Goal: Information Seeking & Learning: Learn about a topic

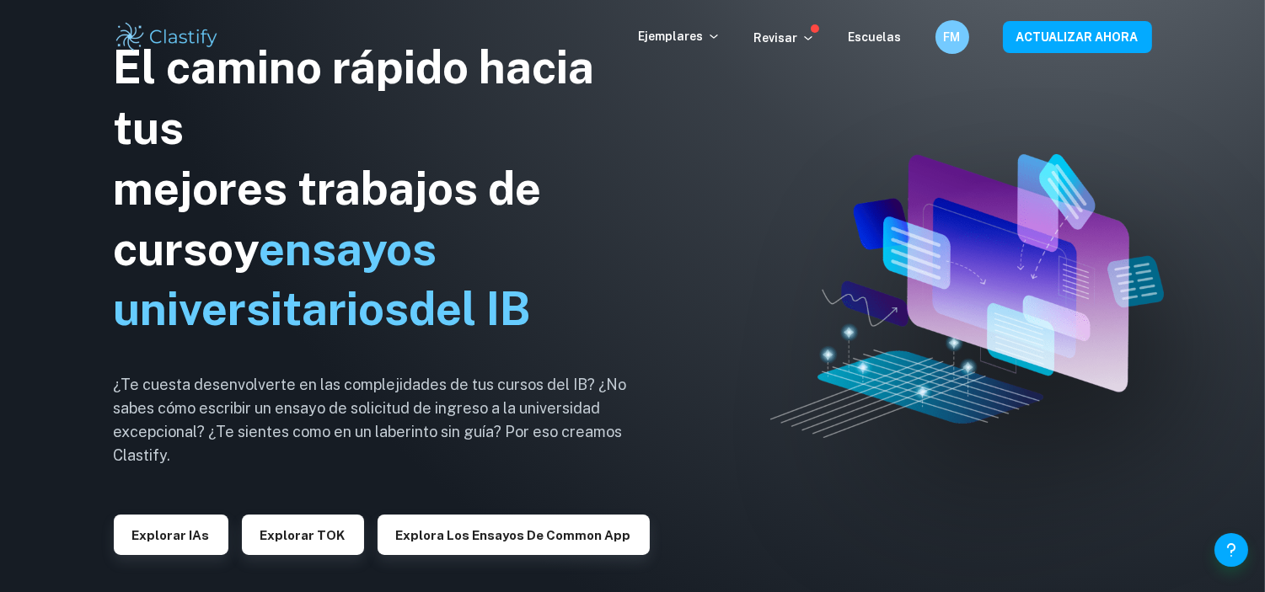
click at [174, 558] on div "El camino rápido hacia tus mejores trabajos de curso y ensayos universitarios d…" at bounding box center [375, 296] width 523 height 721
click at [164, 542] on font "Explorar IAs" at bounding box center [171, 535] width 78 height 14
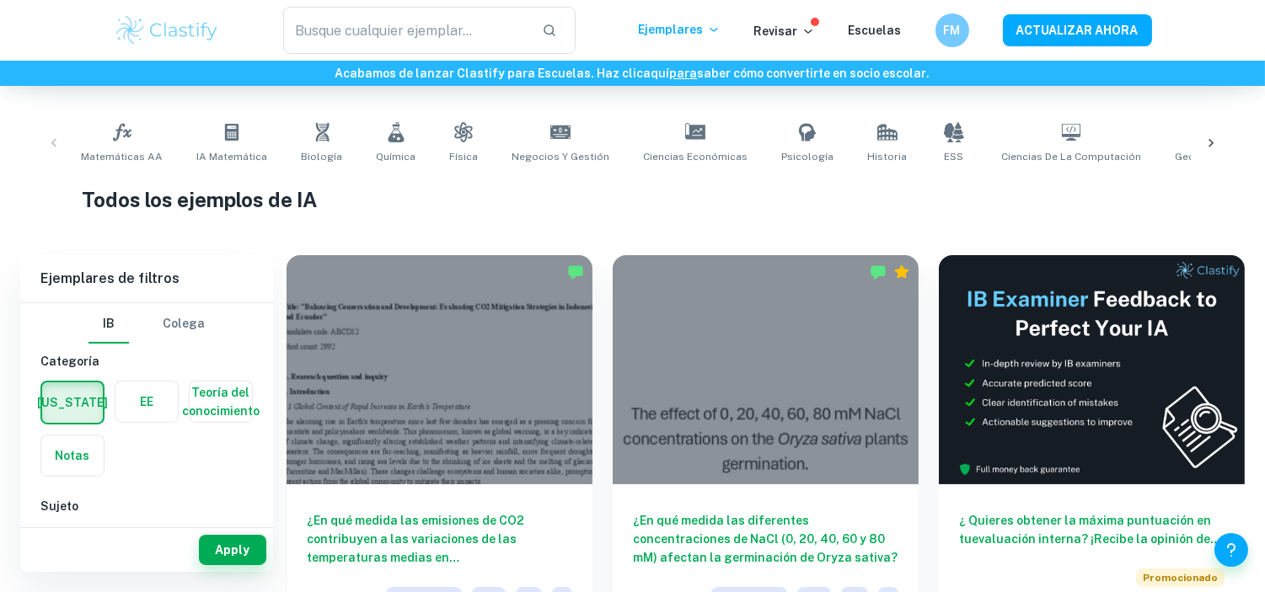
scroll to position [300, 0]
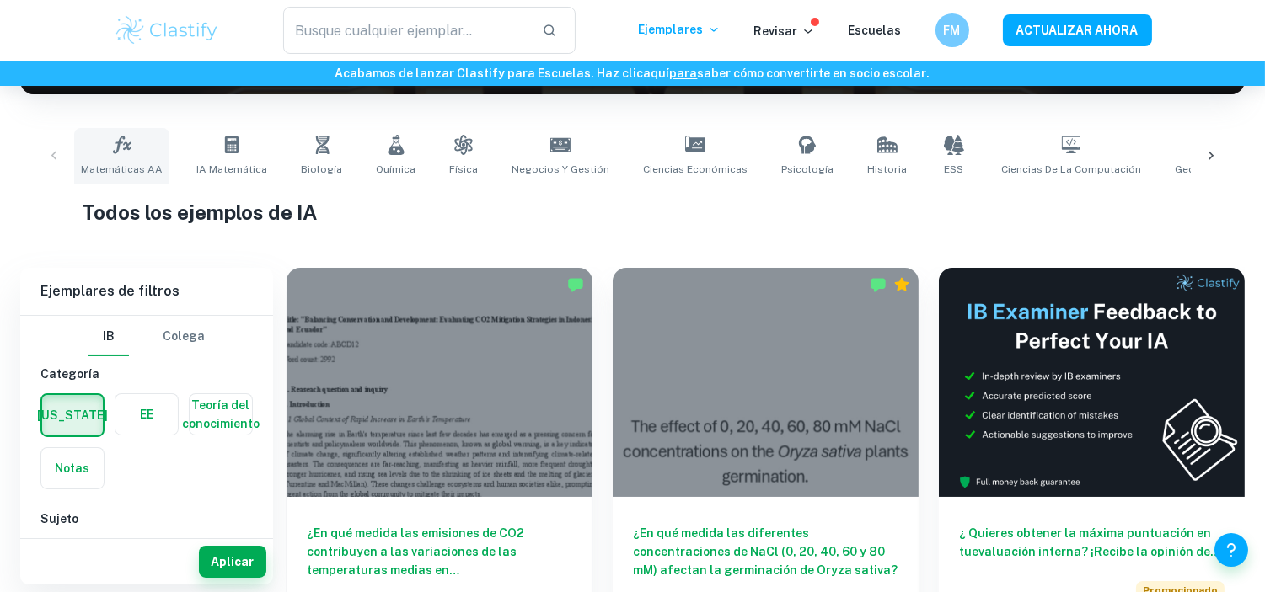
click at [114, 149] on icon at bounding box center [121, 145] width 19 height 18
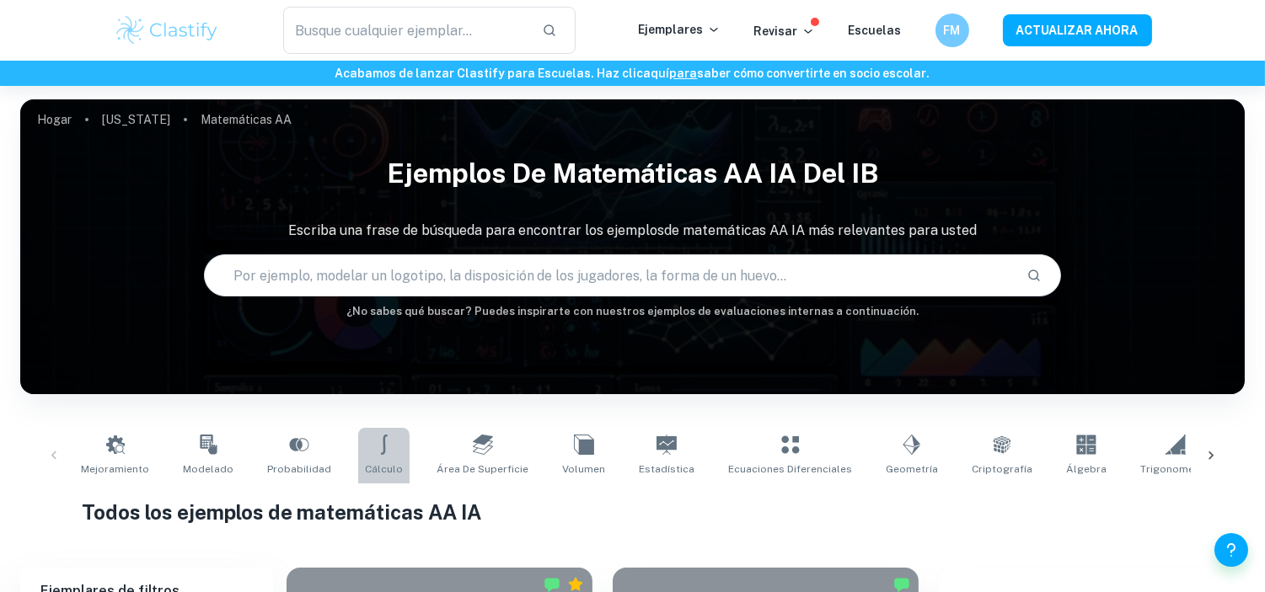
click at [374, 453] on icon at bounding box center [384, 445] width 20 height 20
type input "Calculus"
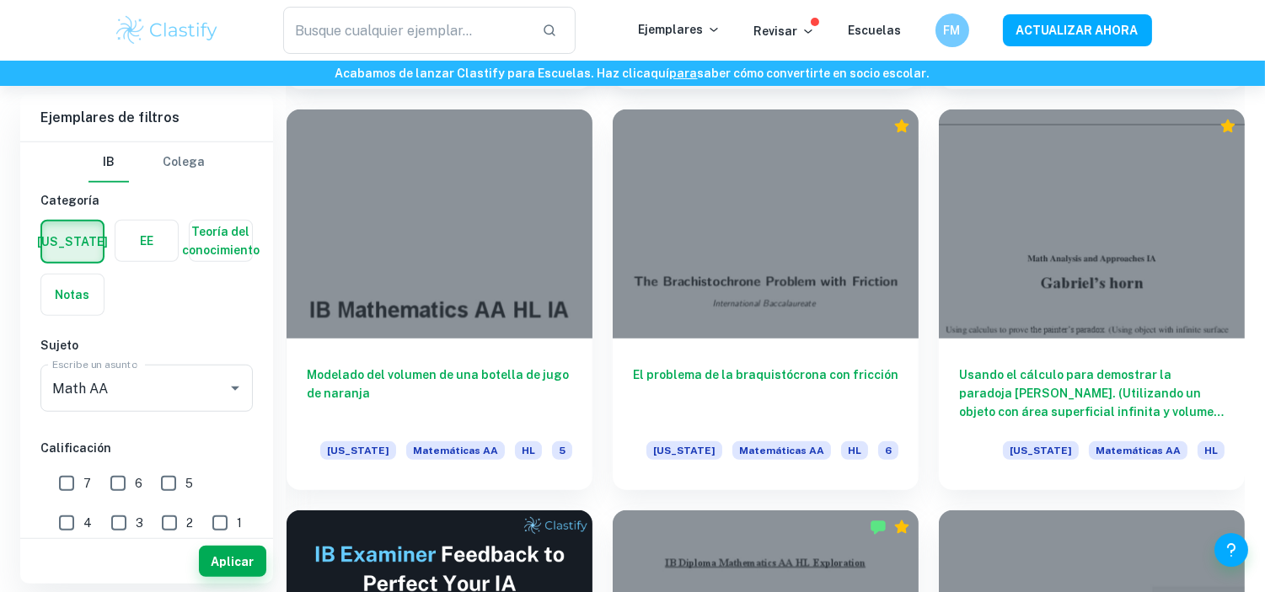
scroll to position [2601, 0]
